Goal: Transaction & Acquisition: Book appointment/travel/reservation

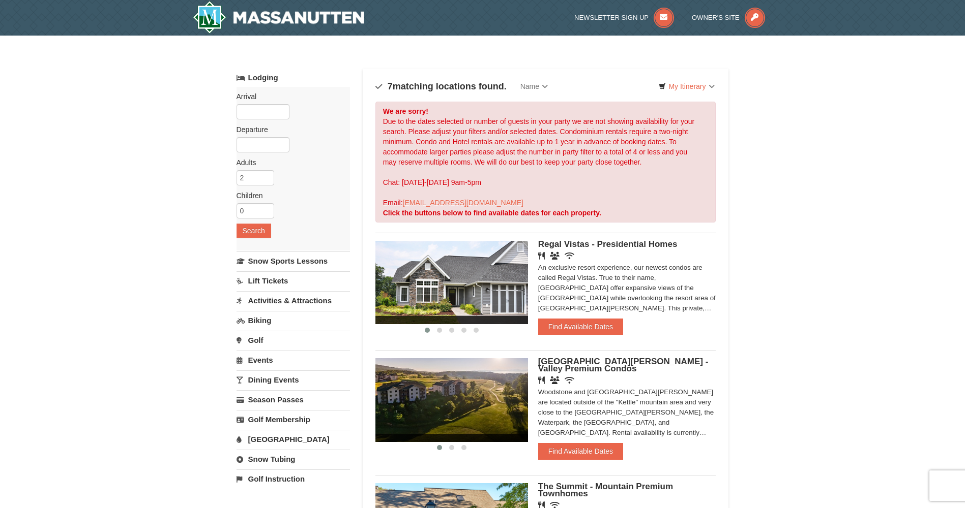
click at [263, 98] on label "Arrival Please format dates MM/DD/YYYY Please format dates MM/DD/YYYY" at bounding box center [289, 97] width 106 height 10
click at [264, 108] on input "text" at bounding box center [262, 111] width 53 height 15
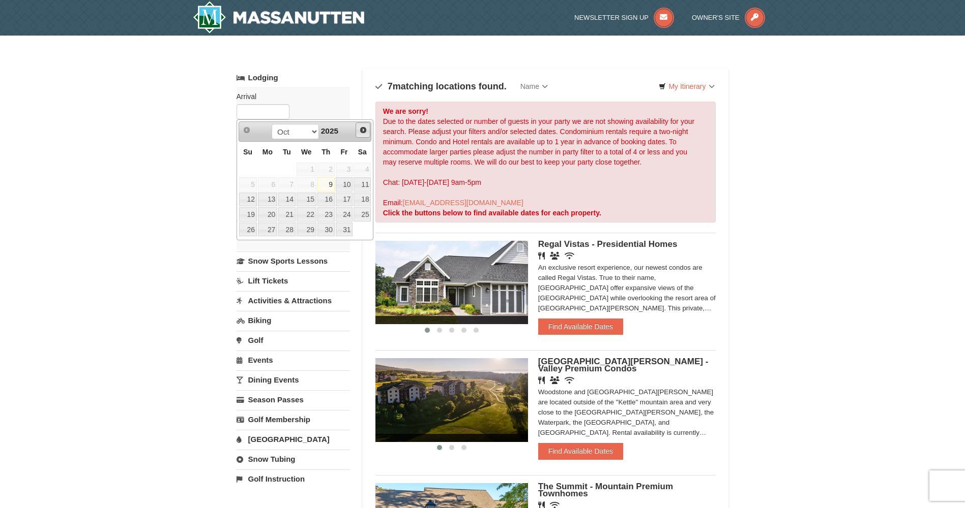
click at [365, 132] on span "Next" at bounding box center [363, 130] width 8 height 8
click at [248, 231] on link "23" at bounding box center [248, 230] width 18 height 14
type input "[DATE]"
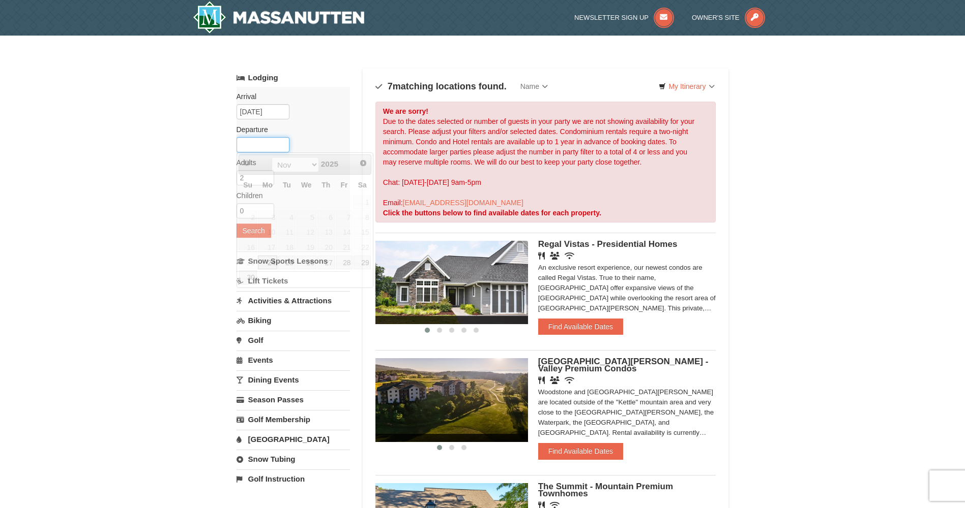
click at [268, 145] on input "text" at bounding box center [262, 144] width 53 height 15
click at [247, 279] on link "30" at bounding box center [248, 278] width 18 height 14
type input "[DATE]"
click at [267, 174] on input "3" at bounding box center [255, 177] width 38 height 15
click at [267, 174] on input "4" at bounding box center [255, 177] width 38 height 15
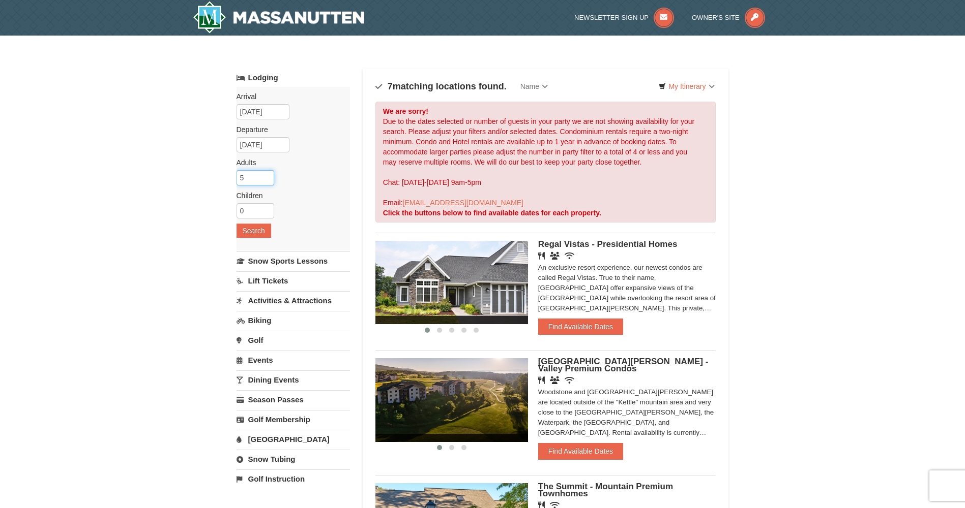
type input "5"
click at [267, 174] on input "5" at bounding box center [255, 177] width 38 height 15
click at [256, 211] on input "0" at bounding box center [255, 210] width 38 height 15
click at [265, 209] on input "1" at bounding box center [255, 210] width 38 height 15
type input "2"
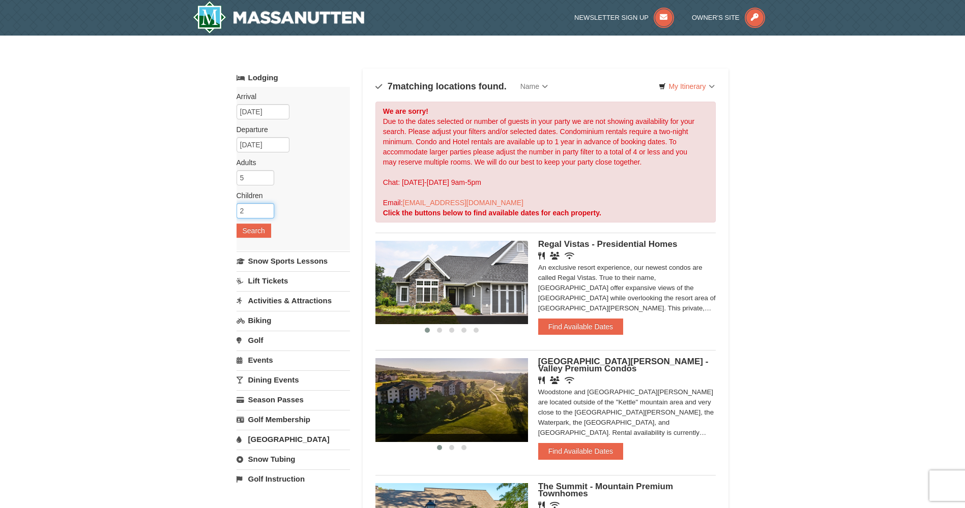
click at [266, 209] on input "2" at bounding box center [255, 210] width 38 height 15
click at [258, 234] on button "Search" at bounding box center [253, 231] width 35 height 14
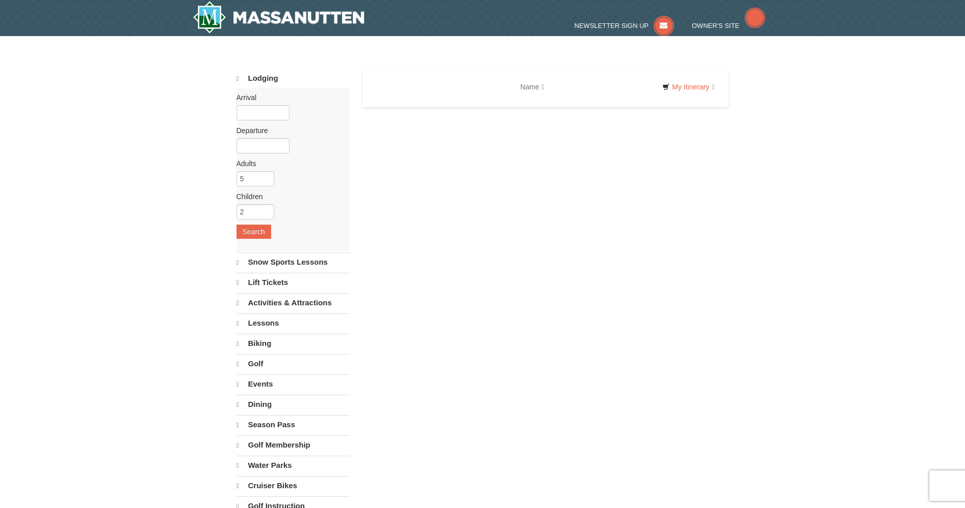
select select "10"
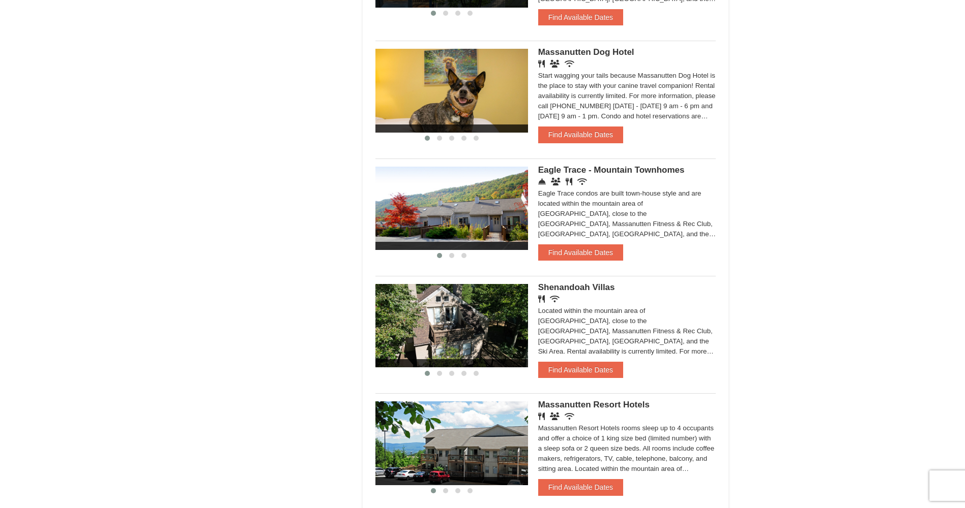
scroll to position [610, 0]
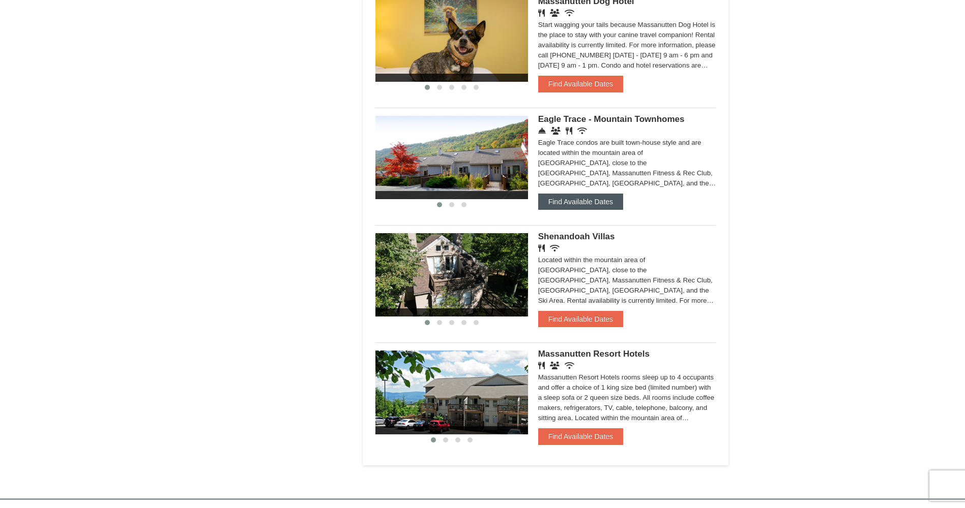
click at [593, 197] on button "Find Available Dates" at bounding box center [580, 202] width 85 height 16
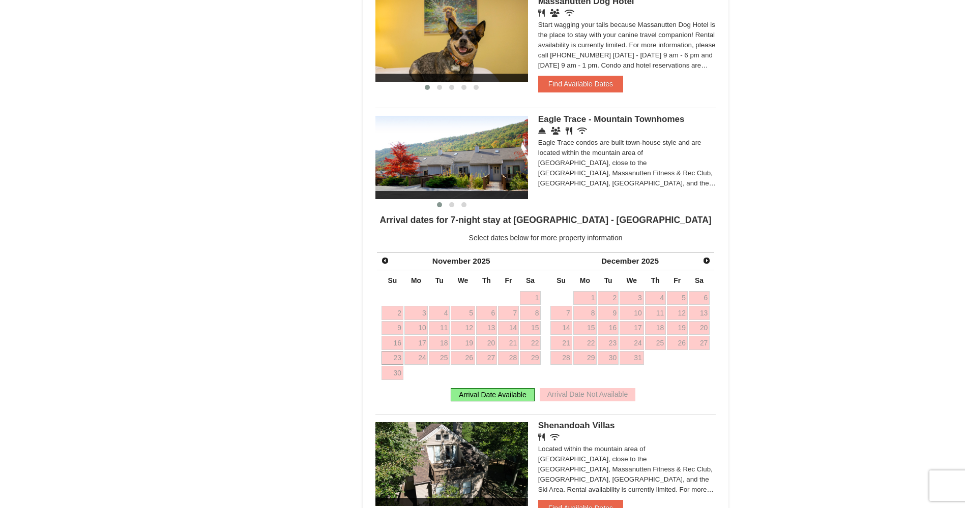
click at [394, 360] on link "23" at bounding box center [392, 358] width 22 height 14
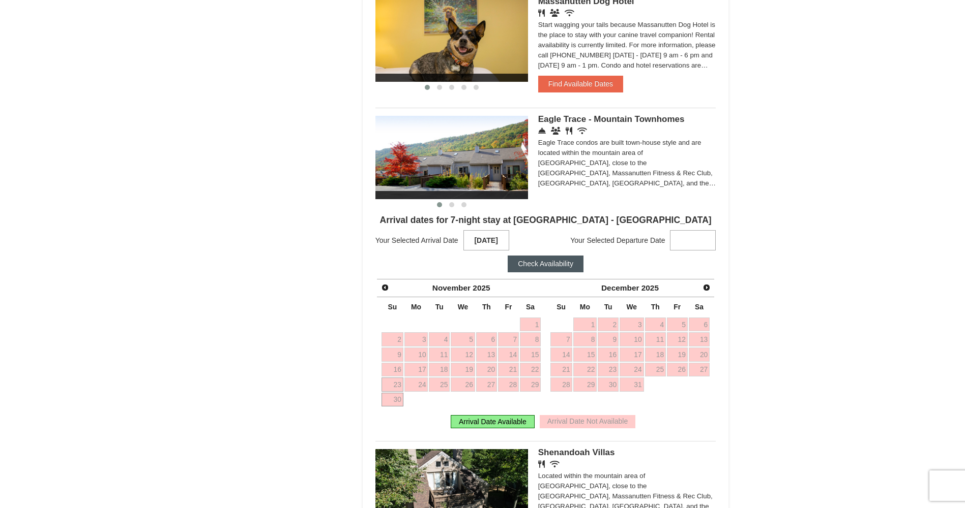
click at [397, 401] on link "30" at bounding box center [392, 400] width 22 height 14
click at [564, 271] on button "Check Availability" at bounding box center [545, 264] width 76 height 16
